Goal: Use online tool/utility

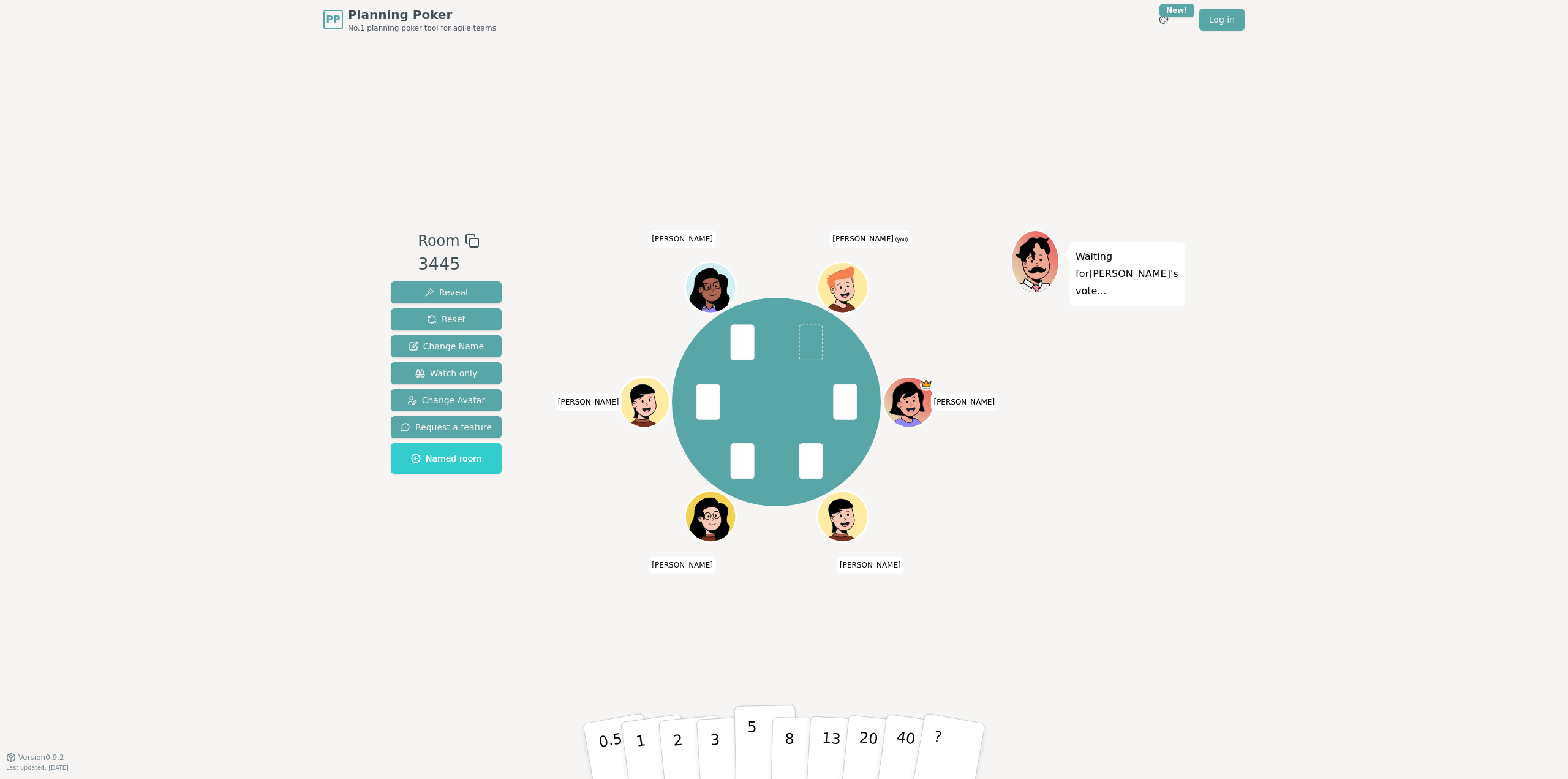
click at [763, 741] on button "5" at bounding box center [766, 751] width 63 height 93
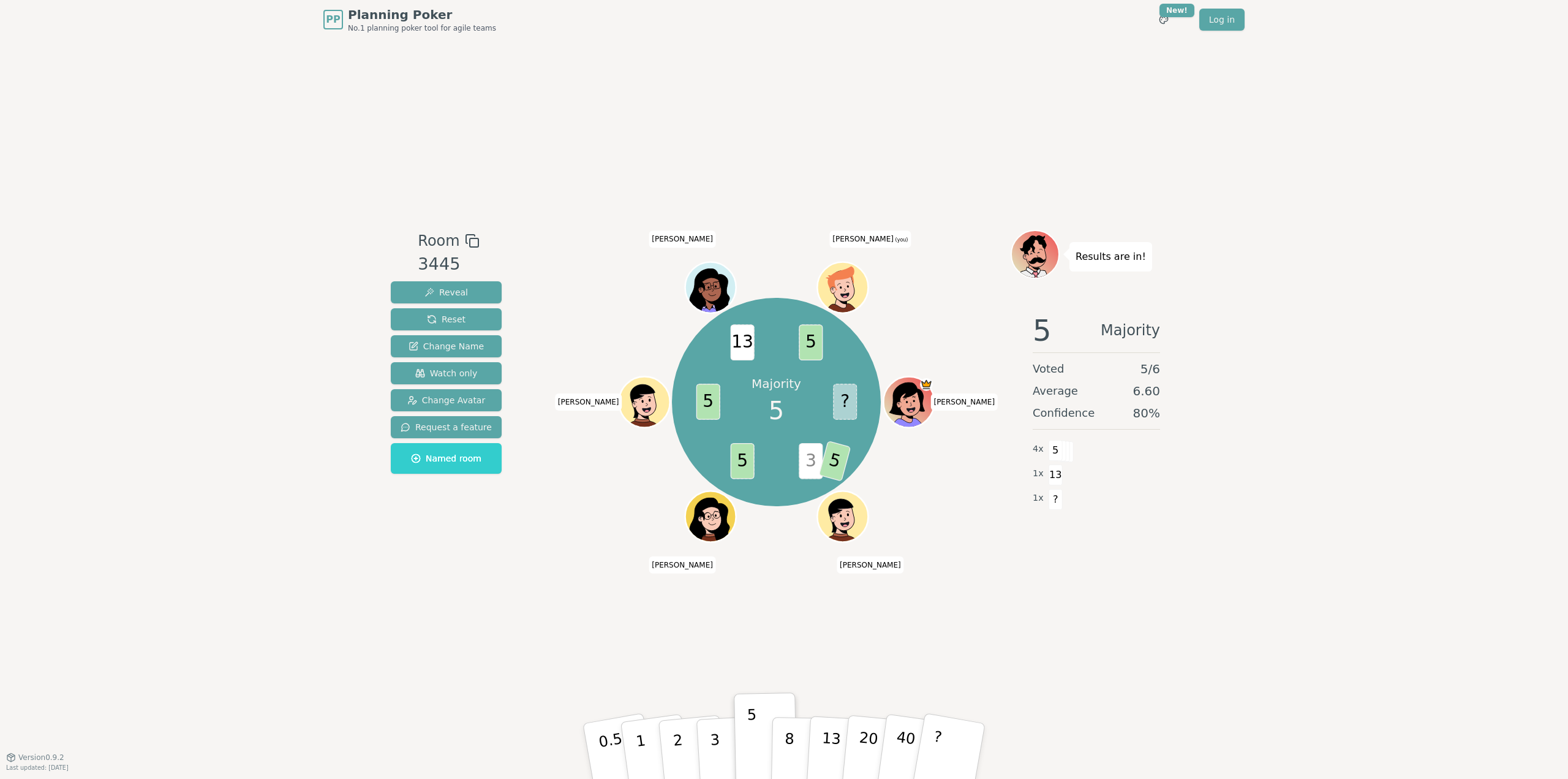
click at [841, 289] on icon at bounding box center [844, 287] width 50 height 6
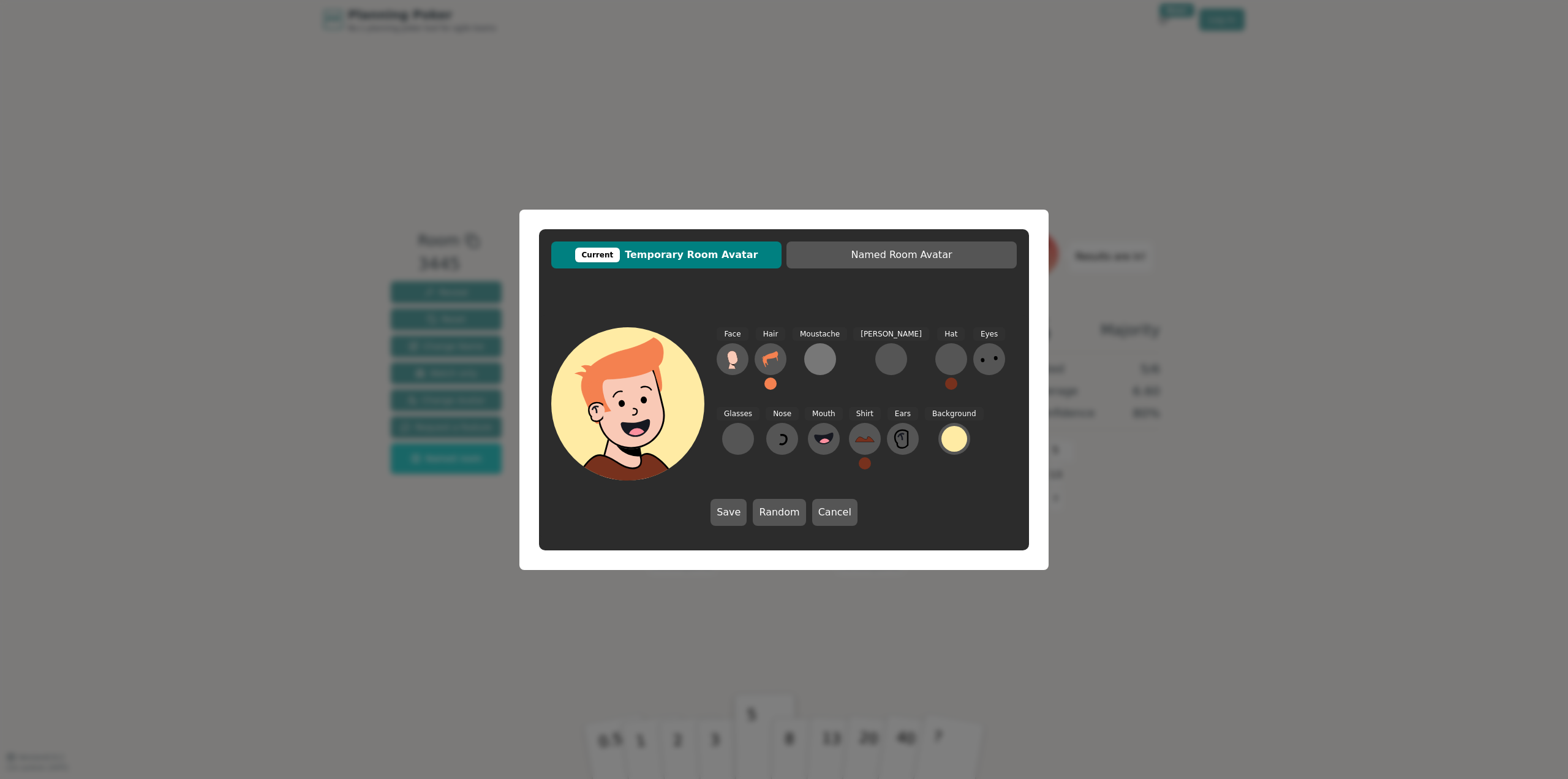
click at [825, 355] on div at bounding box center [820, 359] width 20 height 20
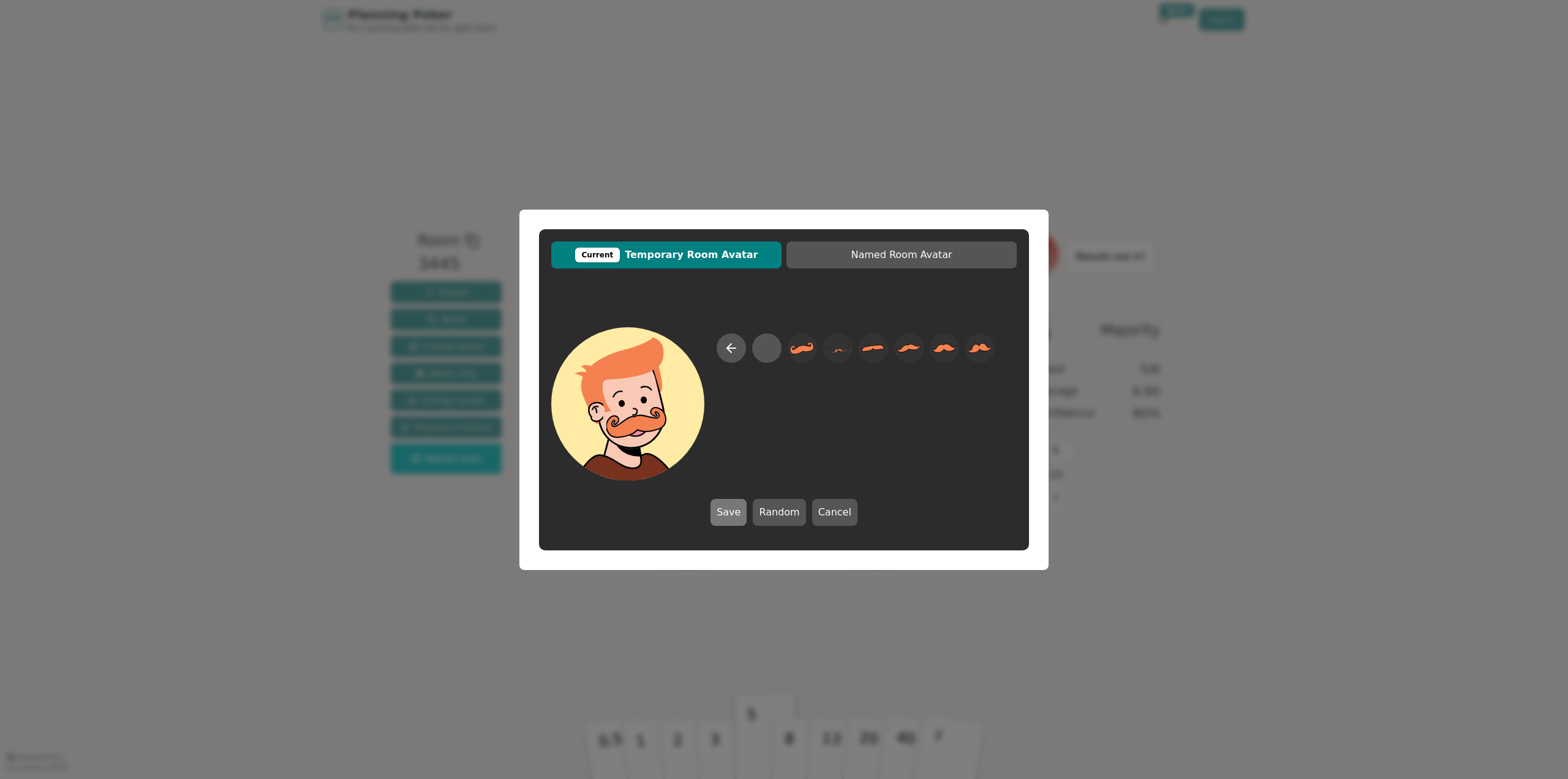
click at [731, 512] on button "Save" at bounding box center [728, 512] width 36 height 27
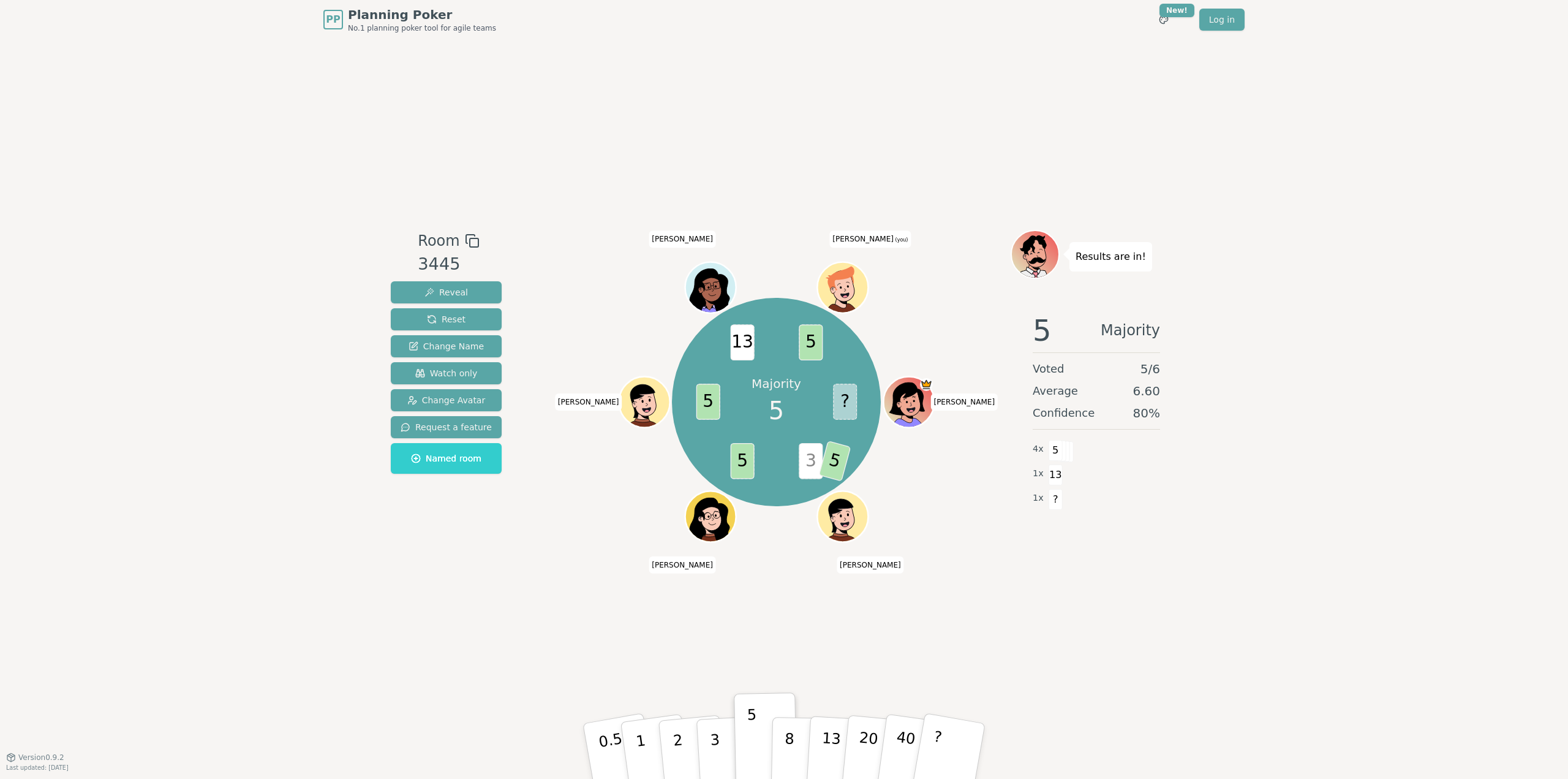
click at [846, 289] on icon at bounding box center [844, 287] width 50 height 6
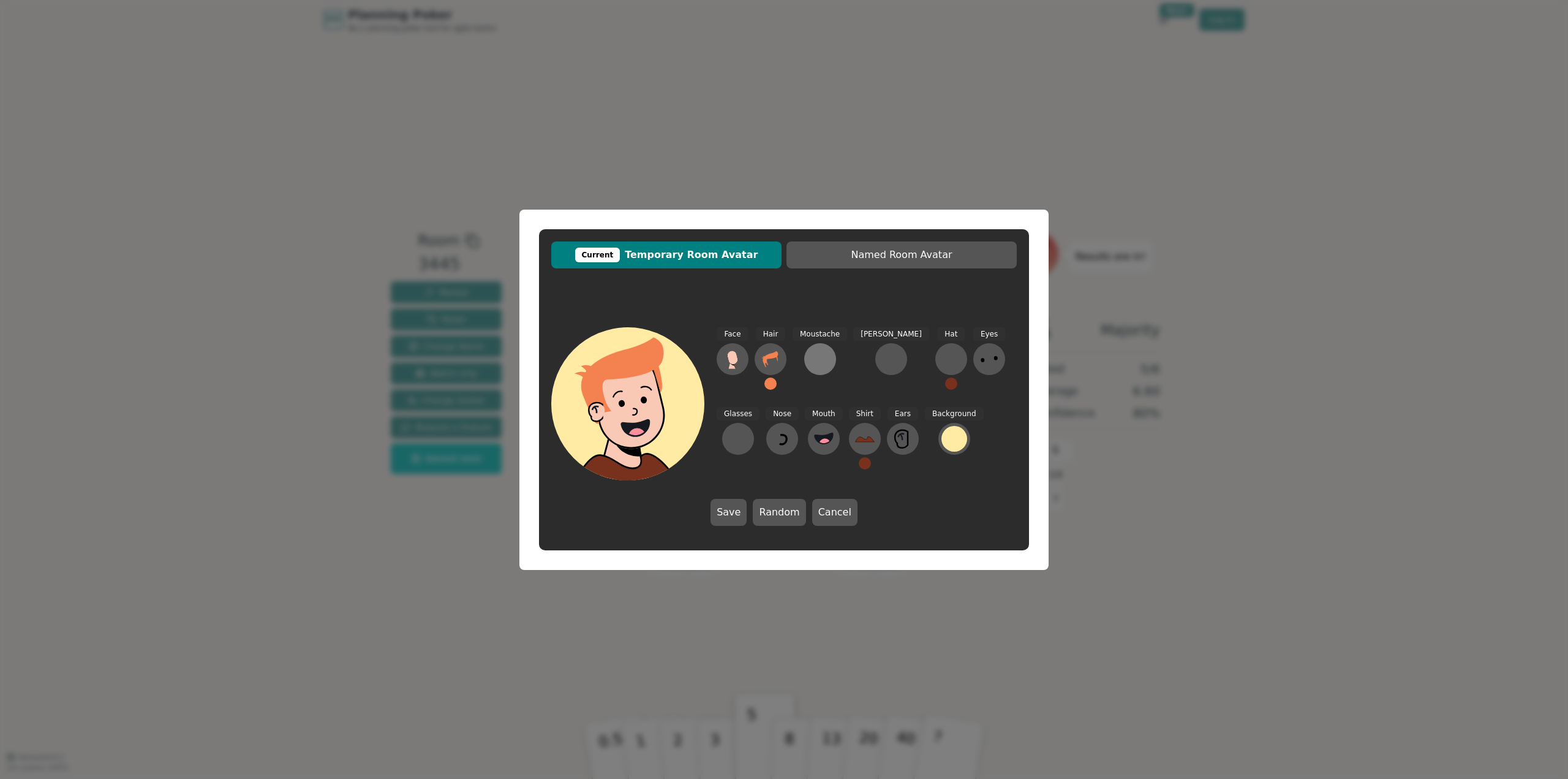
click at [823, 355] on div at bounding box center [820, 359] width 20 height 20
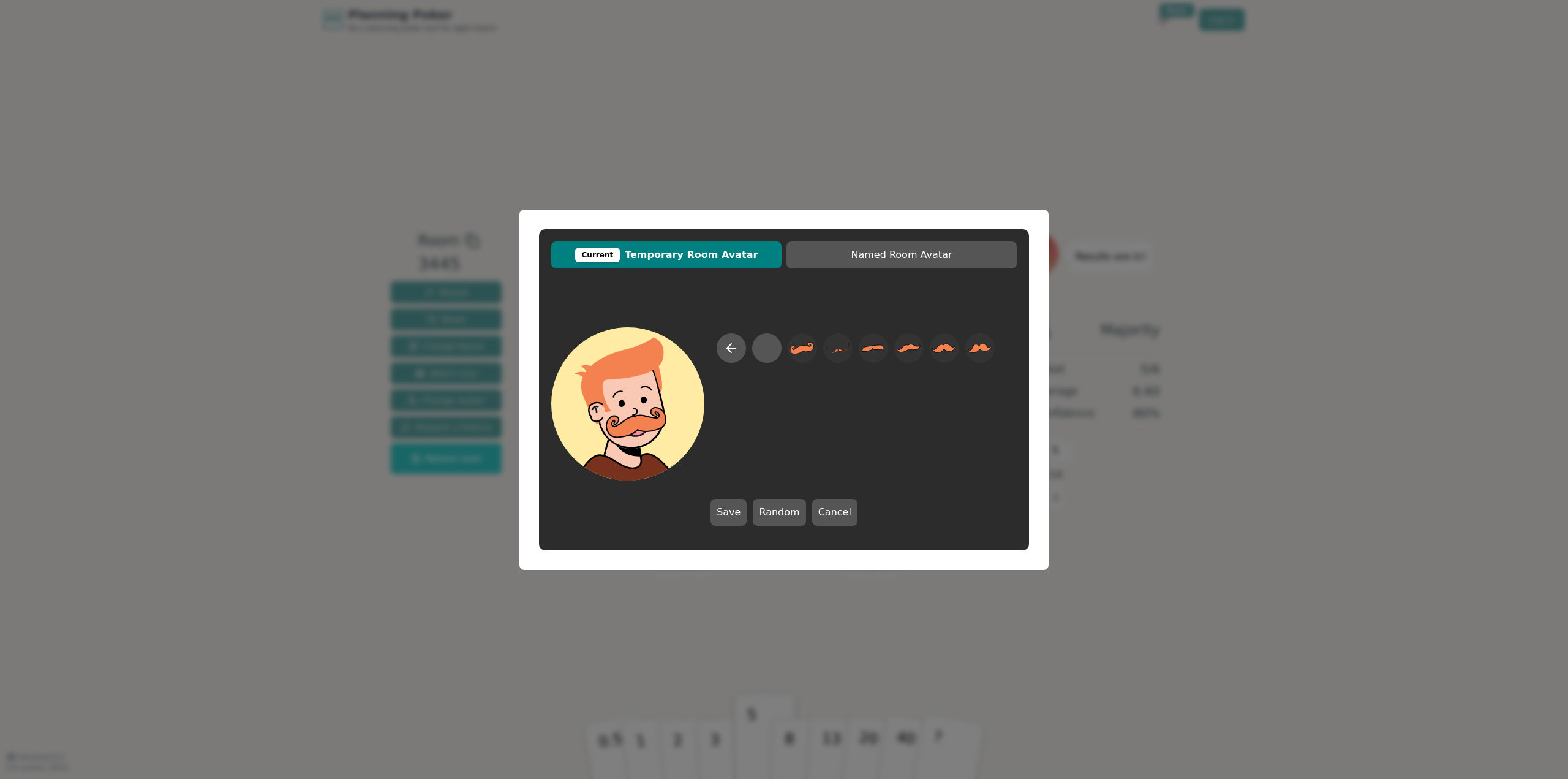
click at [758, 444] on div at bounding box center [856, 407] width 278 height 147
click at [732, 514] on button "Save" at bounding box center [728, 512] width 36 height 27
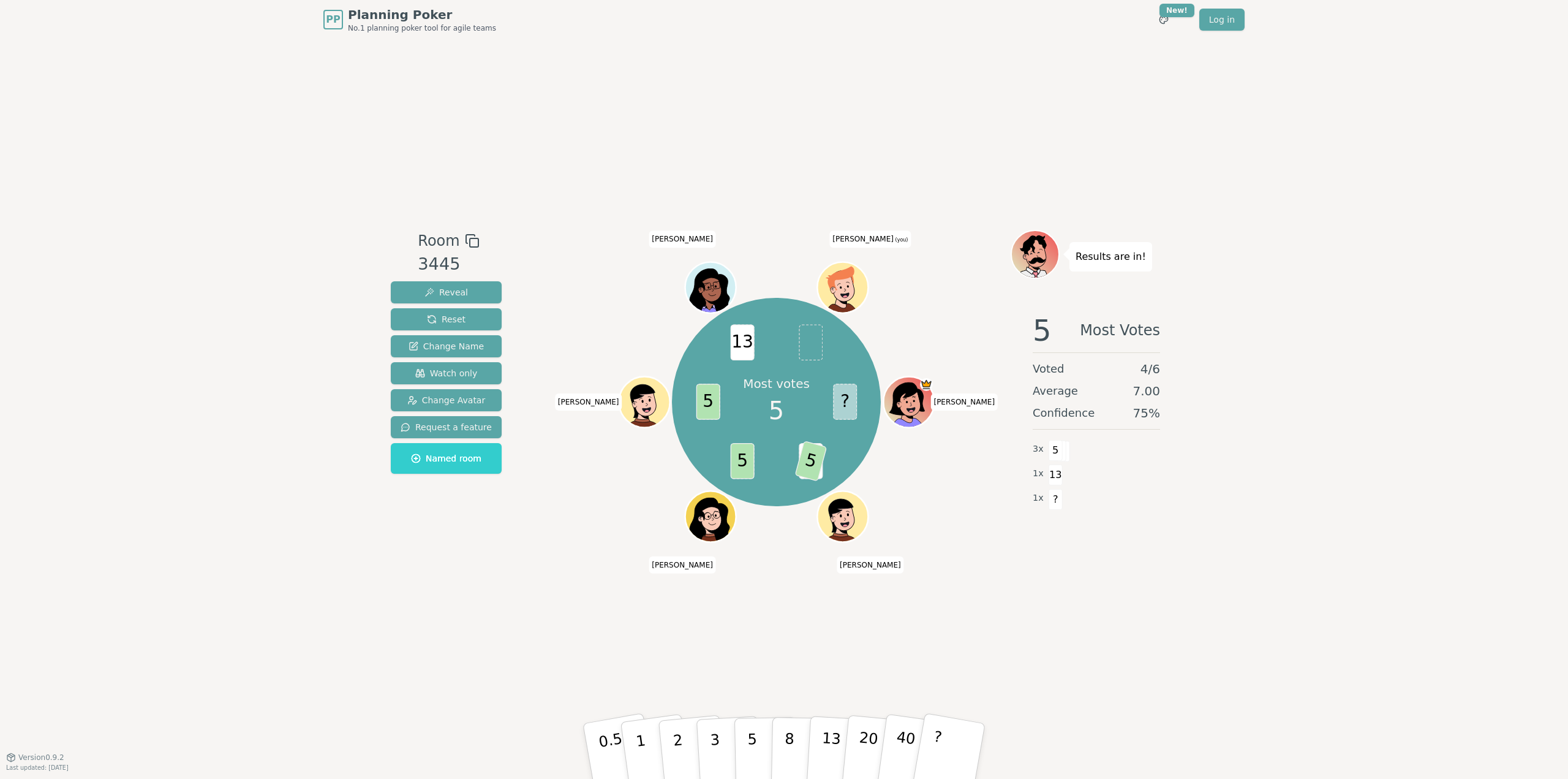
drag, startPoint x: 749, startPoint y: 751, endPoint x: 609, endPoint y: 648, distance: 173.8
click at [749, 751] on p "5" at bounding box center [752, 763] width 10 height 66
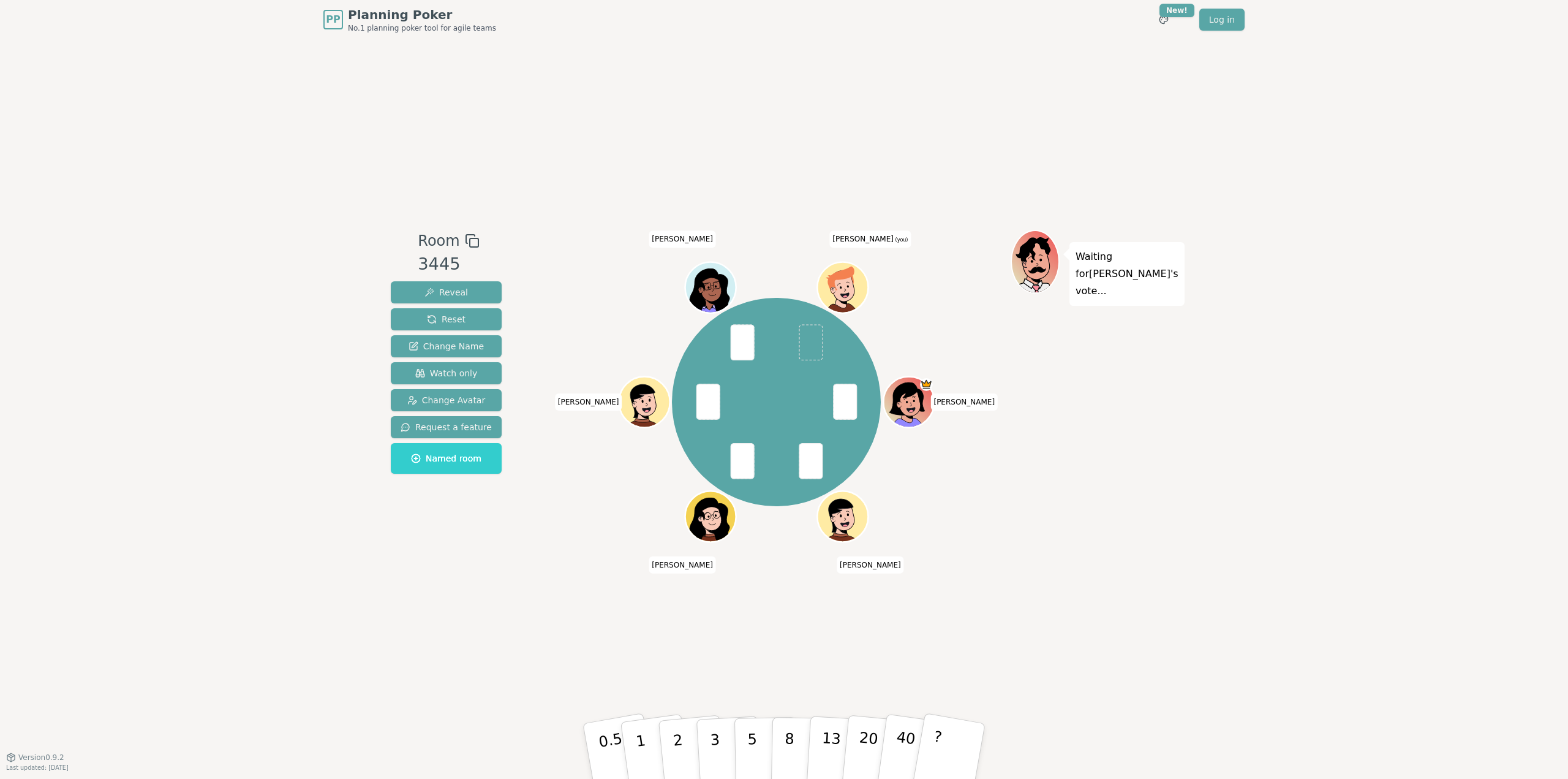
drag, startPoint x: 752, startPoint y: 747, endPoint x: 561, endPoint y: 595, distance: 244.1
click at [752, 747] on p "5" at bounding box center [752, 763] width 10 height 66
click at [748, 741] on p "5" at bounding box center [752, 751] width 10 height 66
